Goal: Check status: Check status

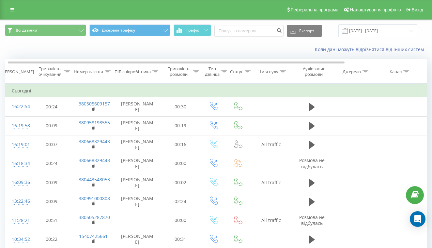
scroll to position [0, 2]
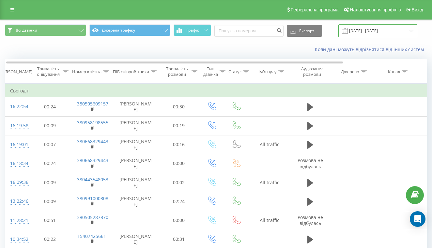
click at [366, 37] on input "[DATE] - [DATE]" at bounding box center [377, 30] width 79 height 13
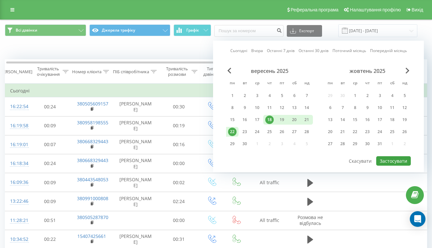
click at [391, 166] on button "Застосувати" at bounding box center [393, 160] width 35 height 9
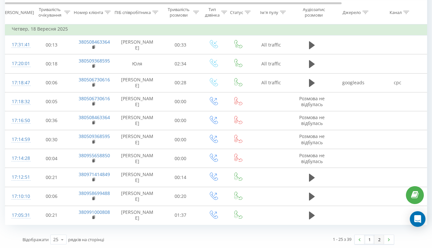
click at [379, 239] on link "2" at bounding box center [379, 239] width 10 height 9
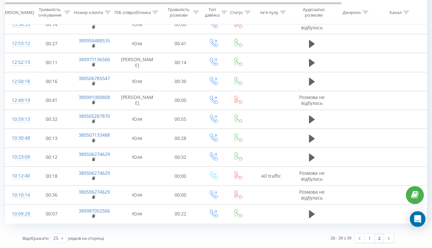
scroll to position [144, 0]
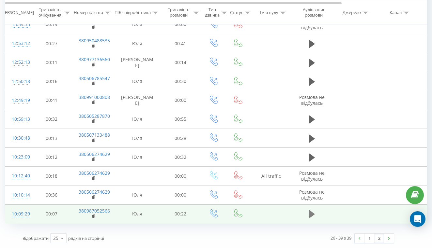
click at [313, 214] on icon at bounding box center [312, 215] width 6 height 8
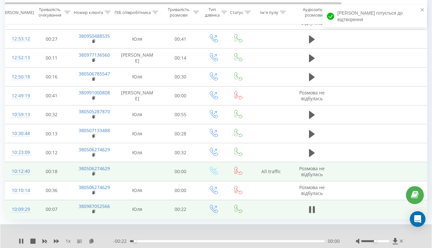
scroll to position [164, 0]
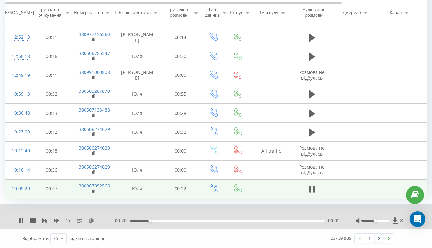
click at [387, 224] on div at bounding box center [380, 221] width 49 height 7
click at [388, 222] on div at bounding box center [375, 221] width 28 height 2
drag, startPoint x: 388, startPoint y: 225, endPoint x: 392, endPoint y: 225, distance: 4.3
click at [392, 224] on div at bounding box center [380, 221] width 49 height 7
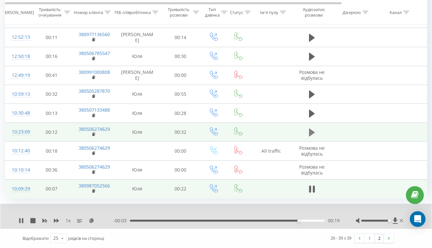
click at [312, 137] on icon at bounding box center [312, 133] width 6 height 8
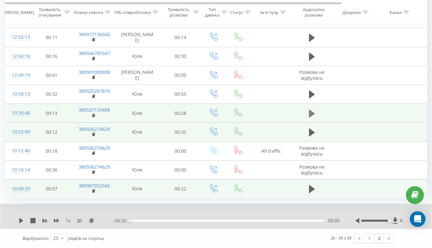
click at [312, 117] on icon at bounding box center [312, 114] width 6 height 8
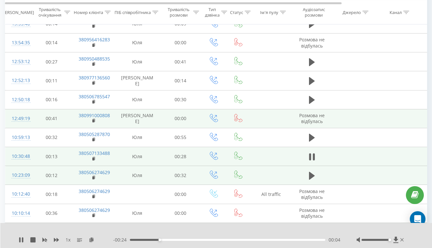
scroll to position [120, 0]
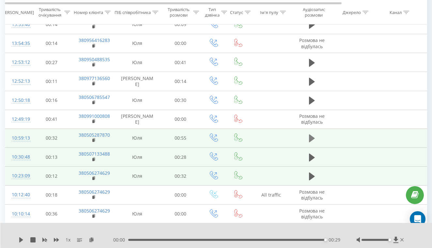
click at [309, 142] on icon at bounding box center [312, 139] width 6 height 8
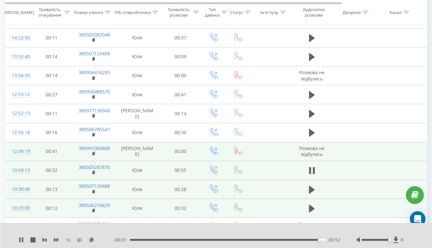
scroll to position [81, 0]
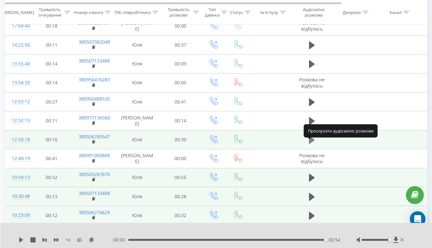
click at [310, 144] on icon at bounding box center [312, 140] width 6 height 8
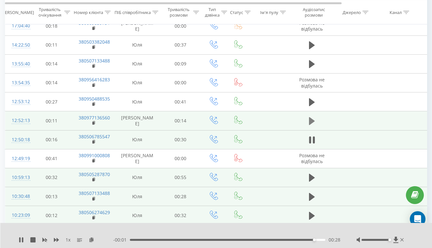
click at [310, 121] on icon at bounding box center [312, 121] width 6 height 8
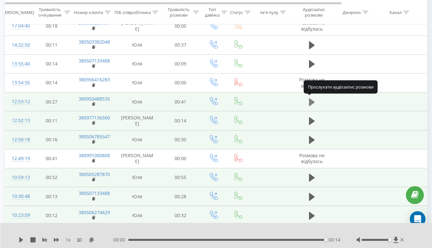
click at [311, 105] on icon at bounding box center [312, 102] width 6 height 9
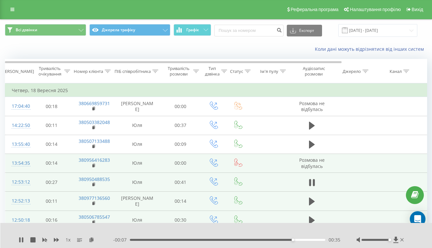
scroll to position [0, 0]
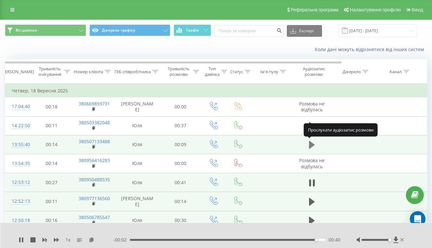
click at [311, 146] on icon at bounding box center [312, 145] width 6 height 8
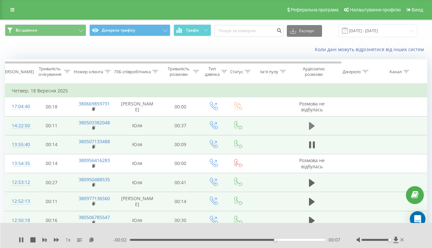
click at [311, 130] on icon at bounding box center [312, 126] width 6 height 8
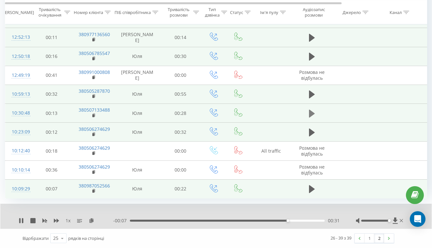
scroll to position [169, 0]
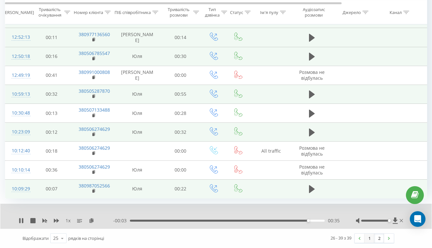
click at [369, 240] on link "1" at bounding box center [369, 238] width 10 height 9
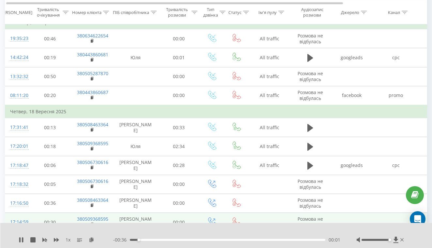
scroll to position [298, 0]
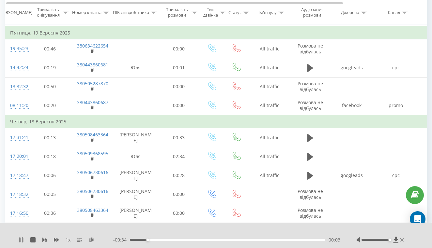
click at [20, 242] on icon at bounding box center [19, 240] width 1 height 5
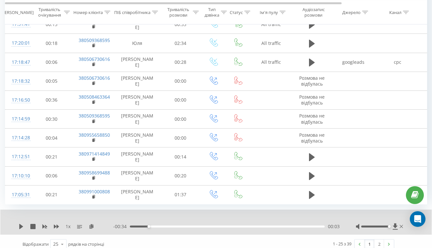
scroll to position [0, 0]
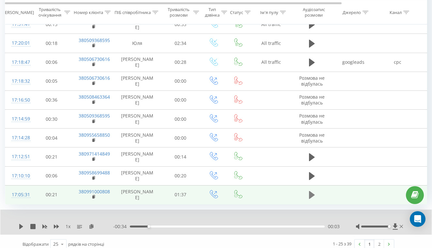
click at [312, 195] on icon at bounding box center [312, 195] width 6 height 8
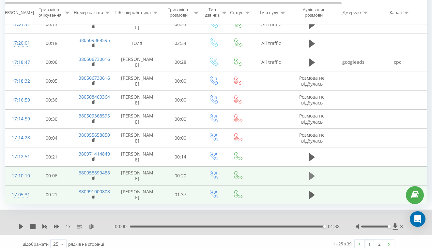
click at [311, 175] on icon at bounding box center [312, 176] width 6 height 8
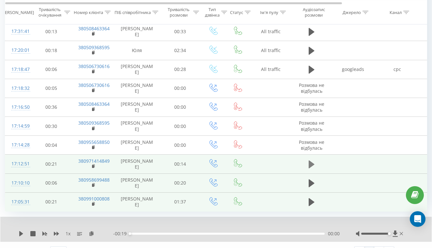
scroll to position [0, 0]
click at [311, 163] on icon at bounding box center [311, 165] width 6 height 8
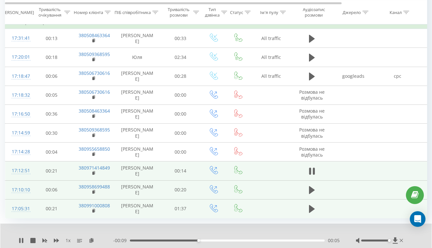
scroll to position [0, 0]
